Goal: Task Accomplishment & Management: Use online tool/utility

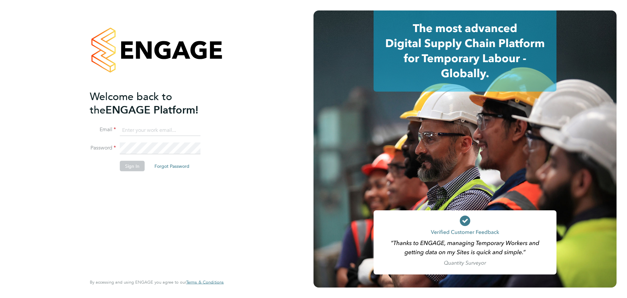
click at [157, 129] on input at bounding box center [160, 130] width 81 height 12
type input "[EMAIL_ADDRESS][PERSON_NAME][DOMAIN_NAME]"
click at [132, 165] on button "Sign In" at bounding box center [132, 165] width 25 height 10
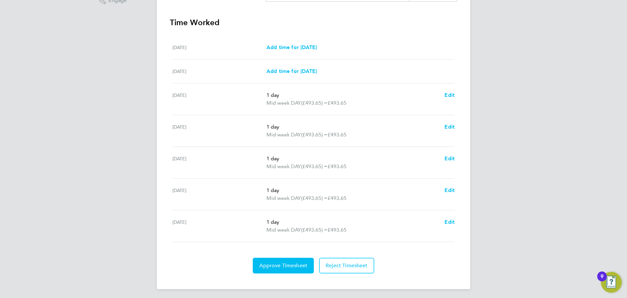
scroll to position [180, 0]
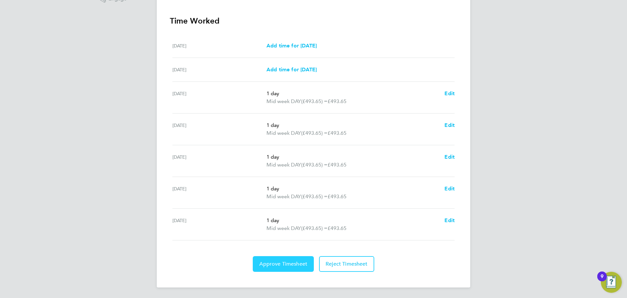
click at [269, 260] on span "Approve Timesheet" at bounding box center [283, 263] width 48 height 7
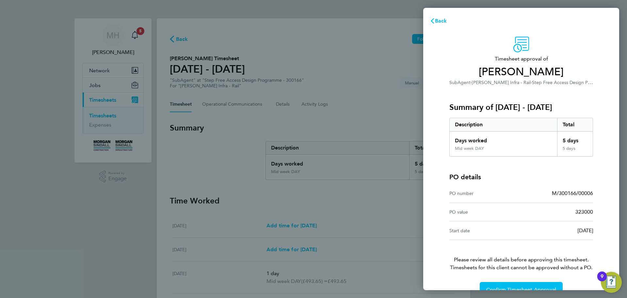
scroll to position [15, 0]
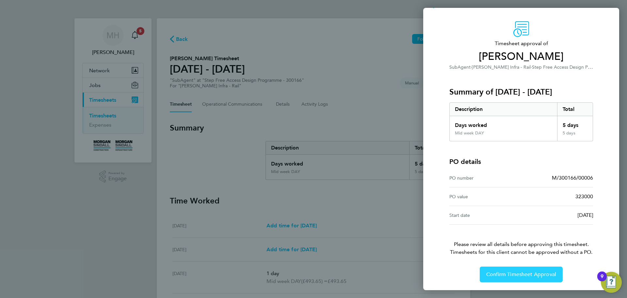
click at [504, 273] on span "Confirm Timesheet Approval" at bounding box center [521, 274] width 70 height 7
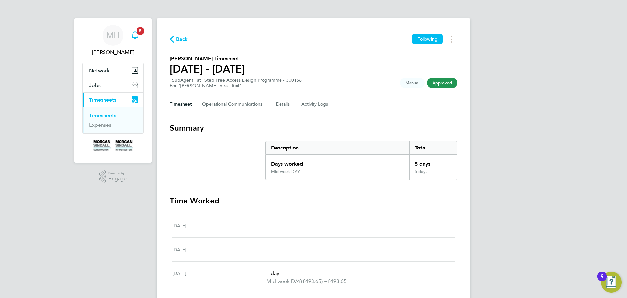
click at [137, 35] on icon "Main navigation" at bounding box center [135, 35] width 8 height 8
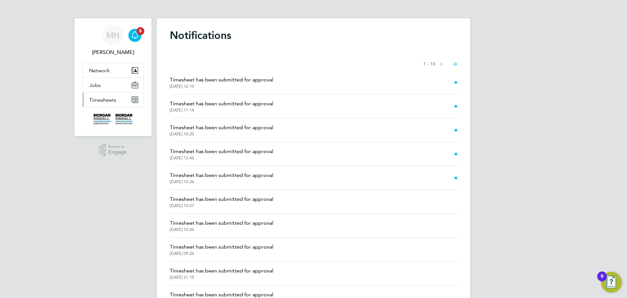
click at [102, 97] on span "Timesheets" at bounding box center [102, 100] width 27 height 6
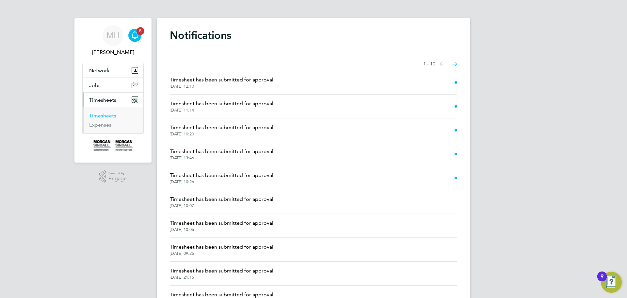
click at [102, 116] on link "Timesheets" at bounding box center [102, 115] width 27 height 6
